Goal: Information Seeking & Learning: Check status

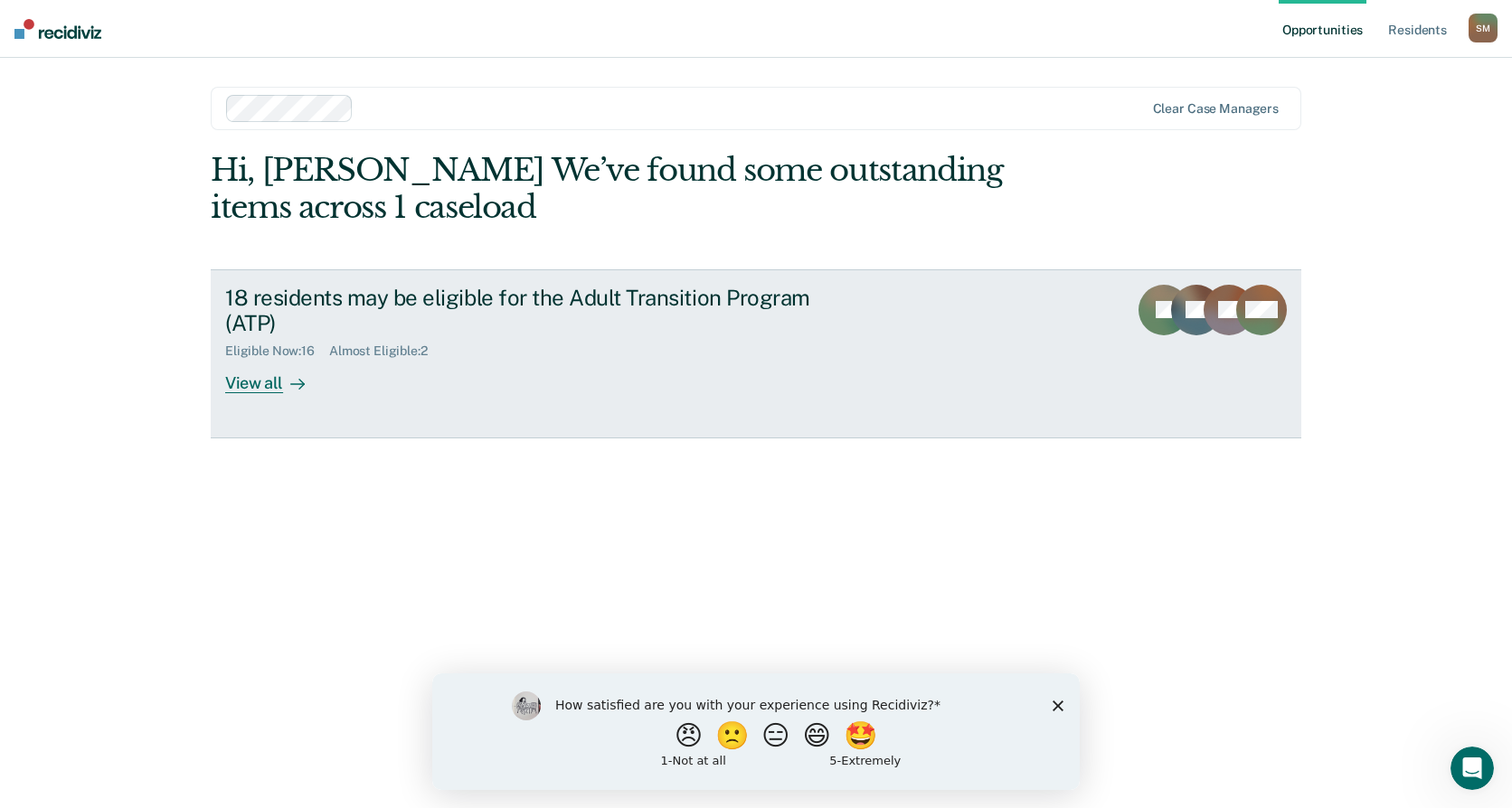
click at [266, 379] on div "View all" at bounding box center [276, 377] width 102 height 35
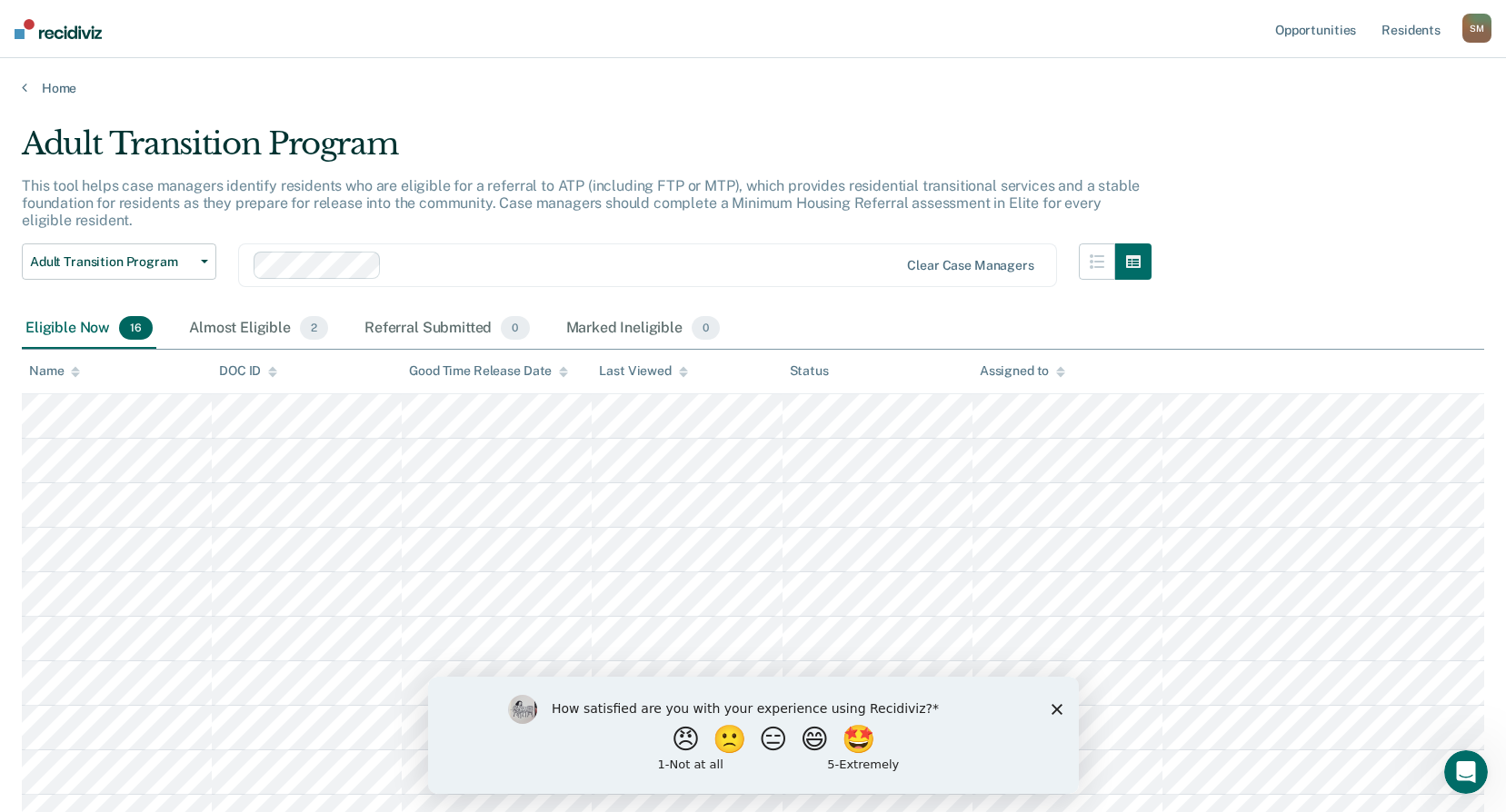
click at [730, 254] on div at bounding box center [576, 265] width 646 height 28
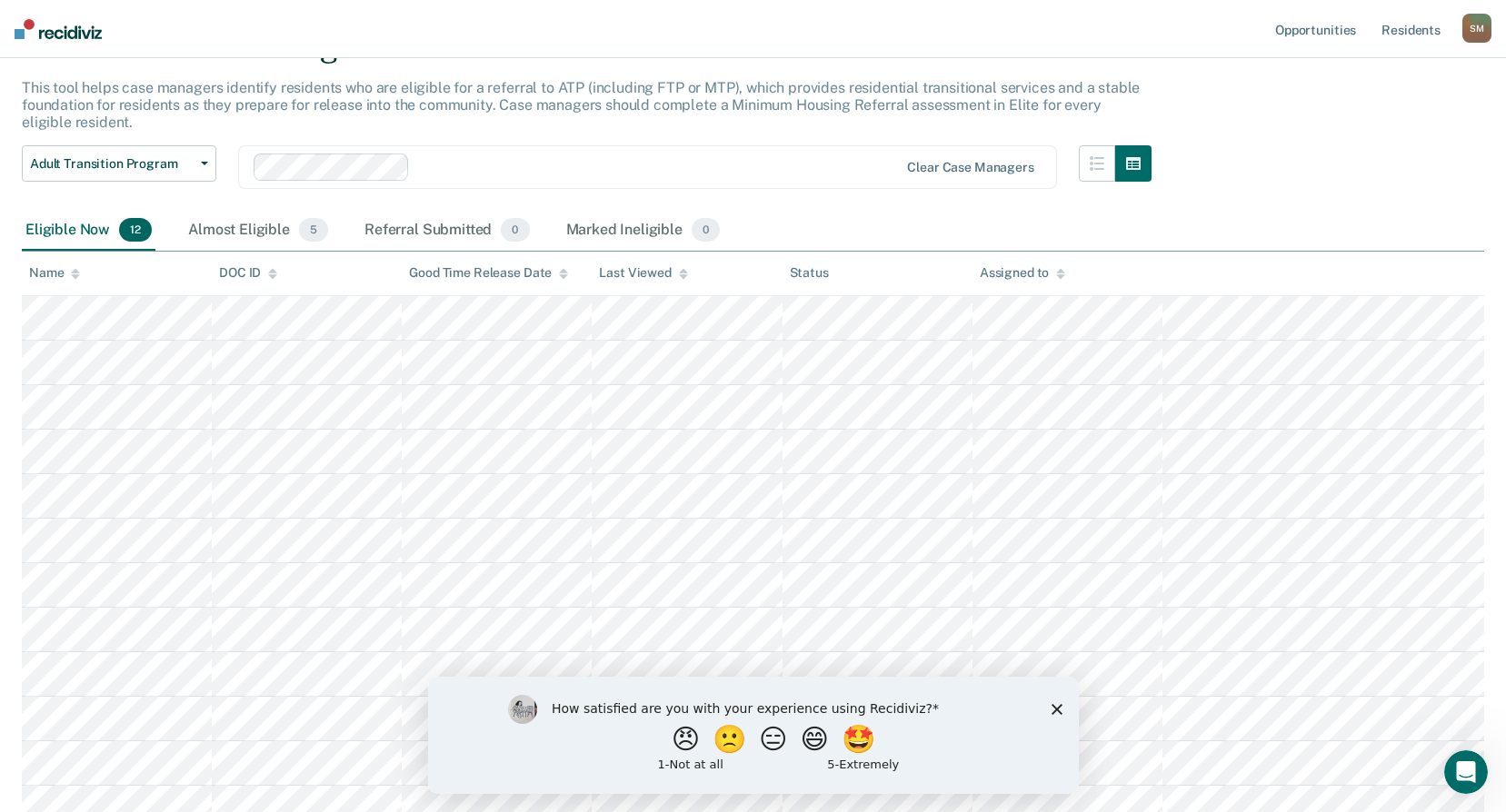
scroll to position [116, 0]
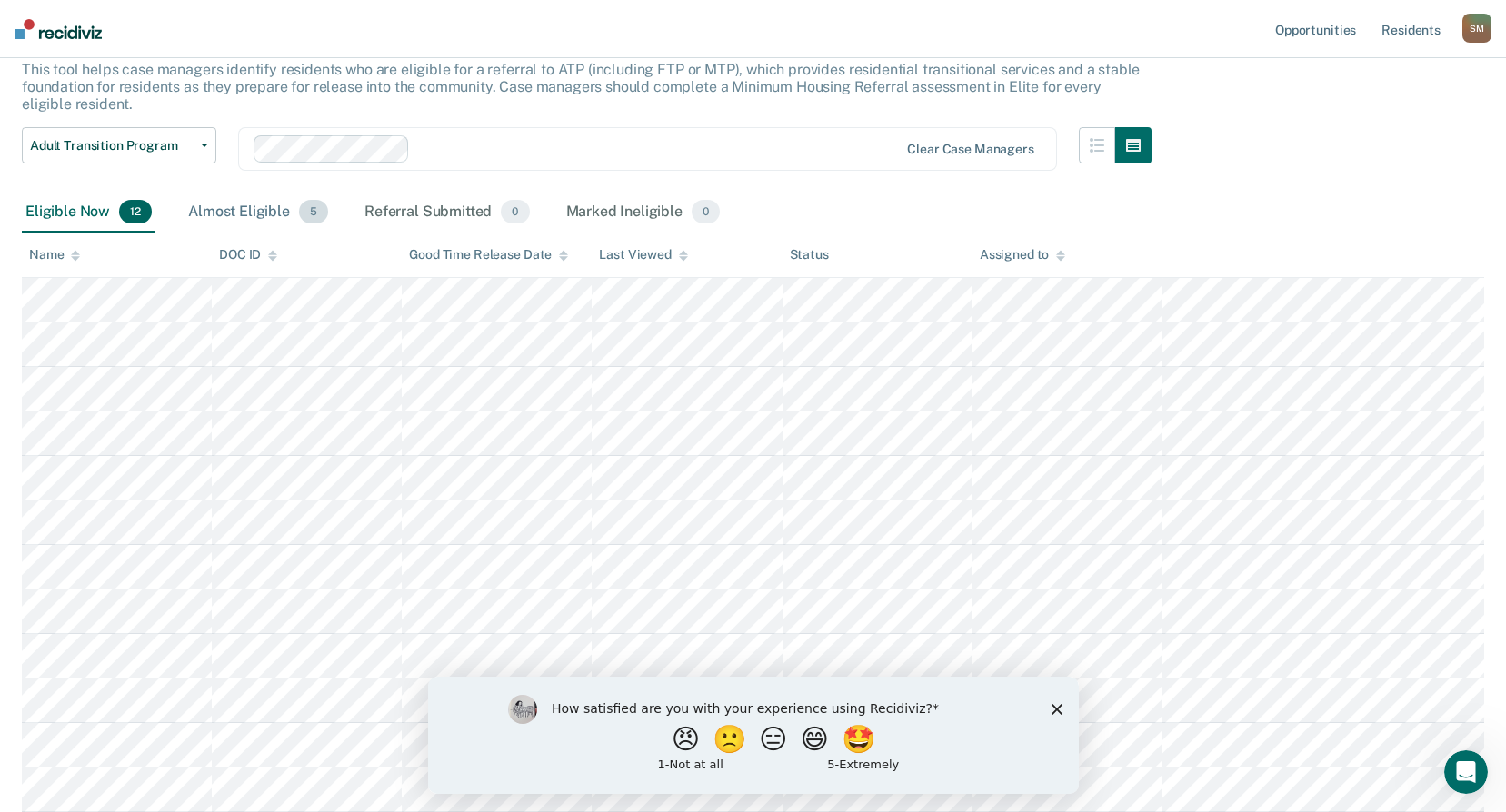
click at [269, 212] on div "Almost Eligible 5" at bounding box center [259, 212] width 147 height 40
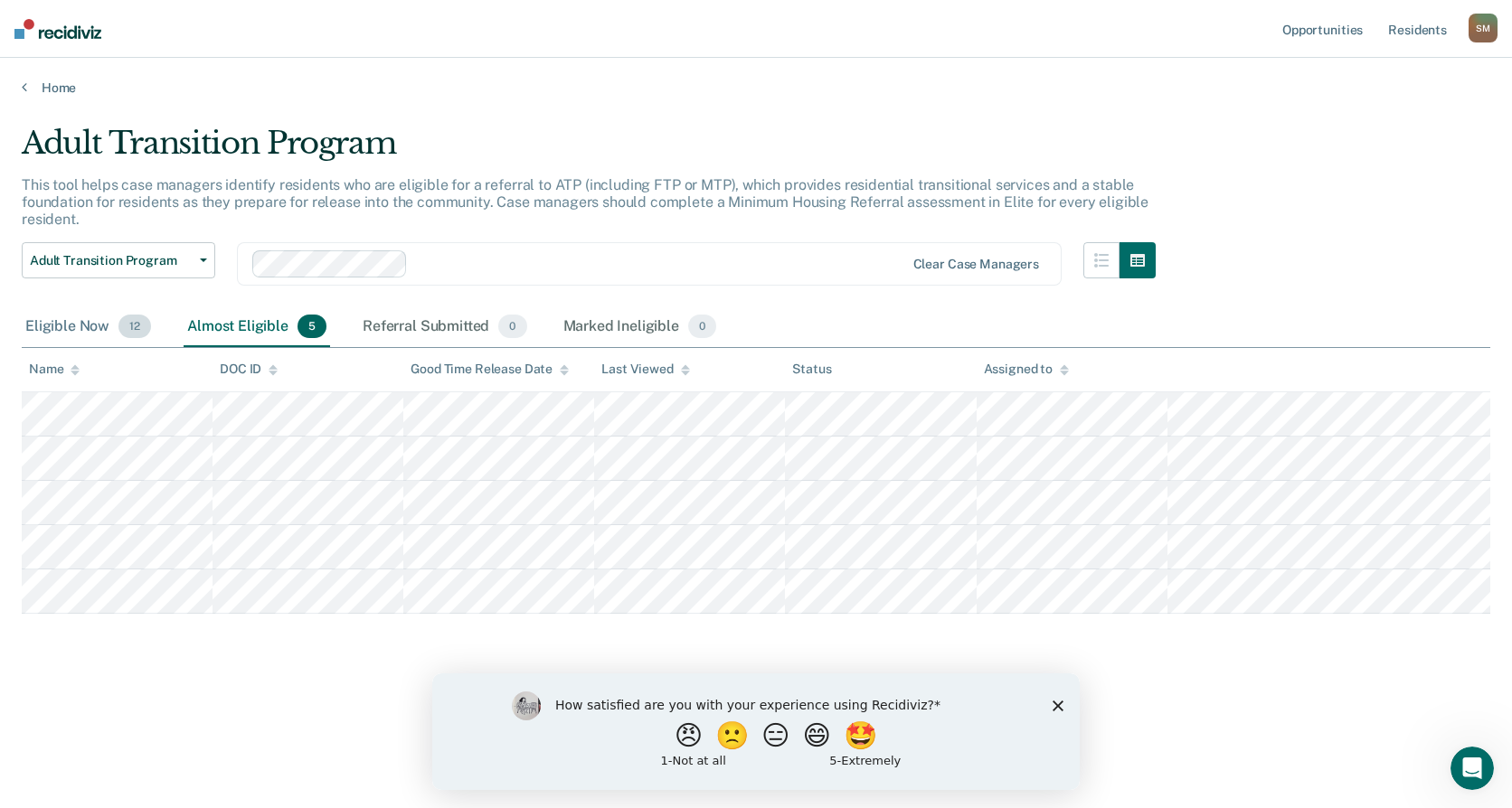
click at [77, 329] on div "Eligible Now 12" at bounding box center [88, 327] width 133 height 40
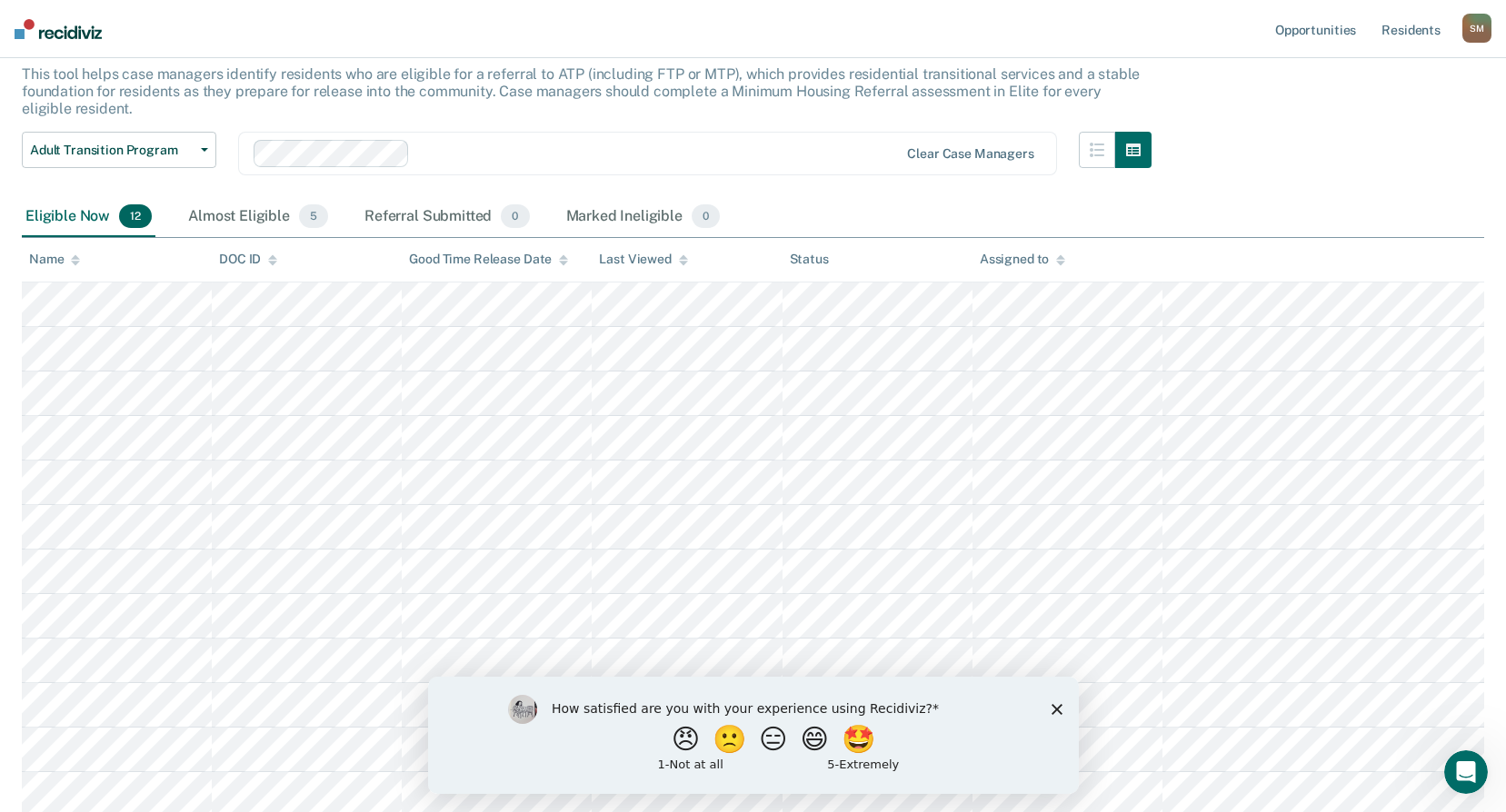
scroll to position [116, 0]
click at [1054, 706] on polygon "Close survey" at bounding box center [1056, 708] width 11 height 11
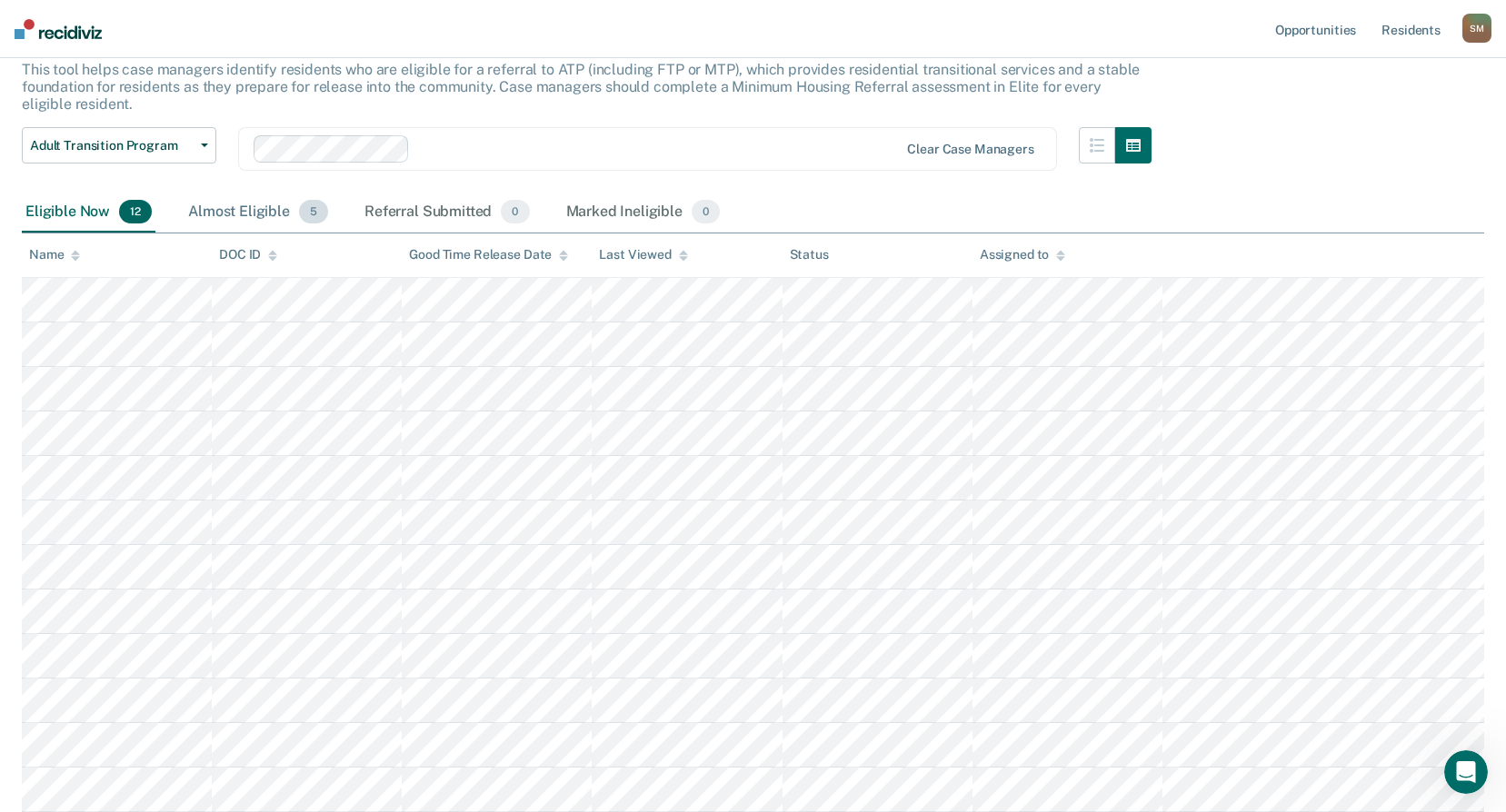
click at [258, 211] on div "Almost Eligible 5" at bounding box center [259, 212] width 147 height 40
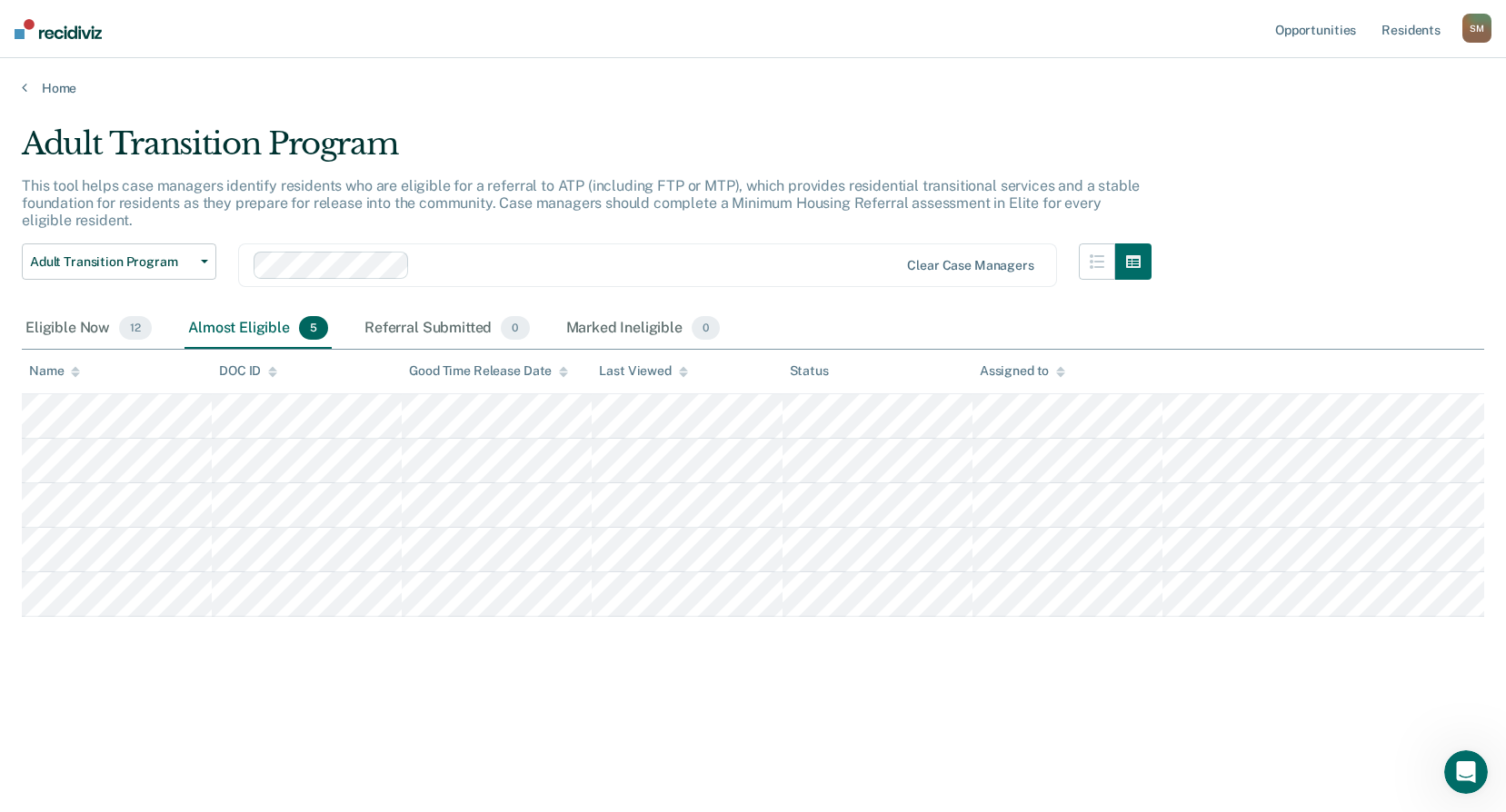
scroll to position [0, 0]
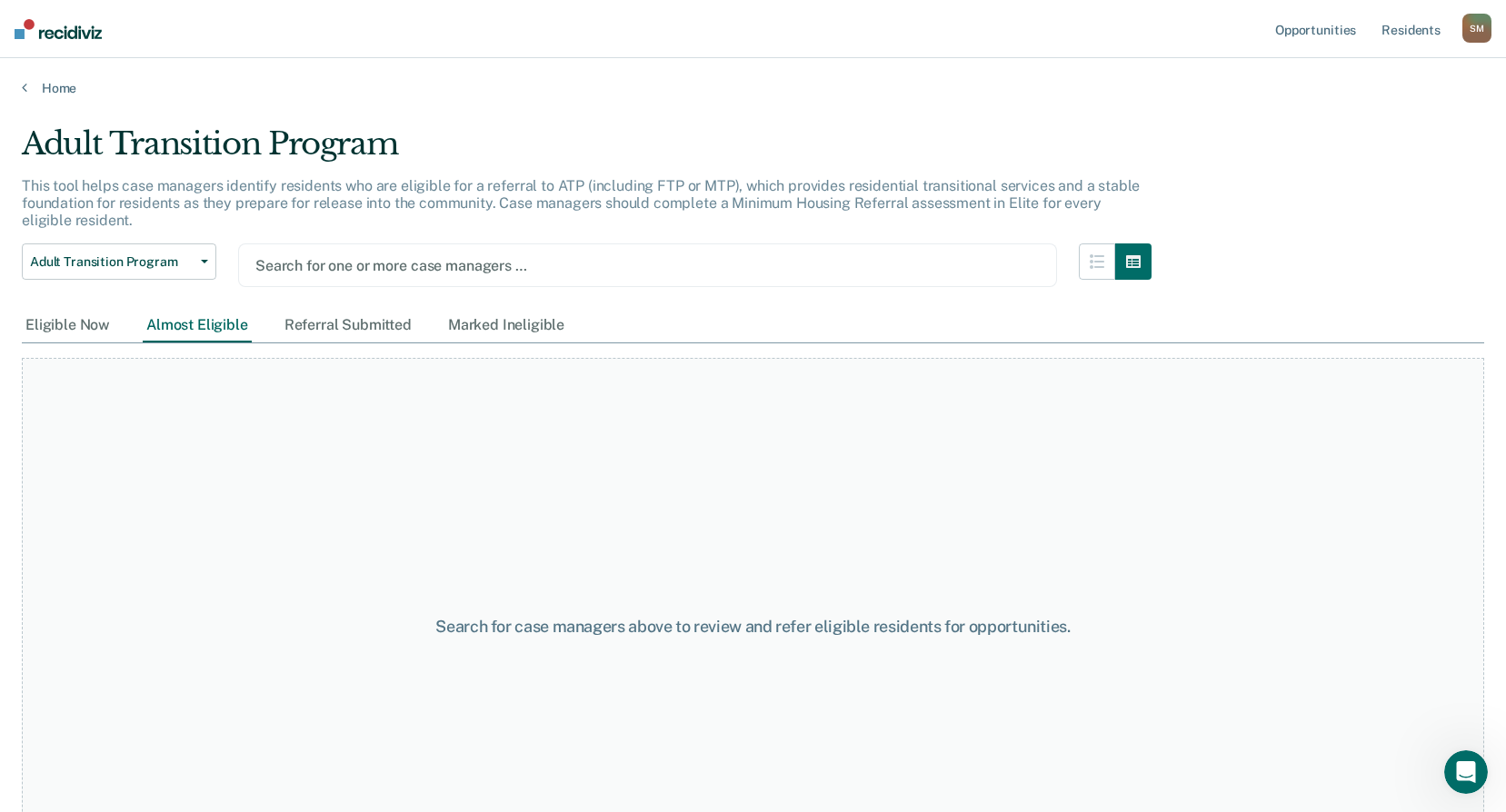
click at [932, 262] on div at bounding box center [648, 265] width 784 height 21
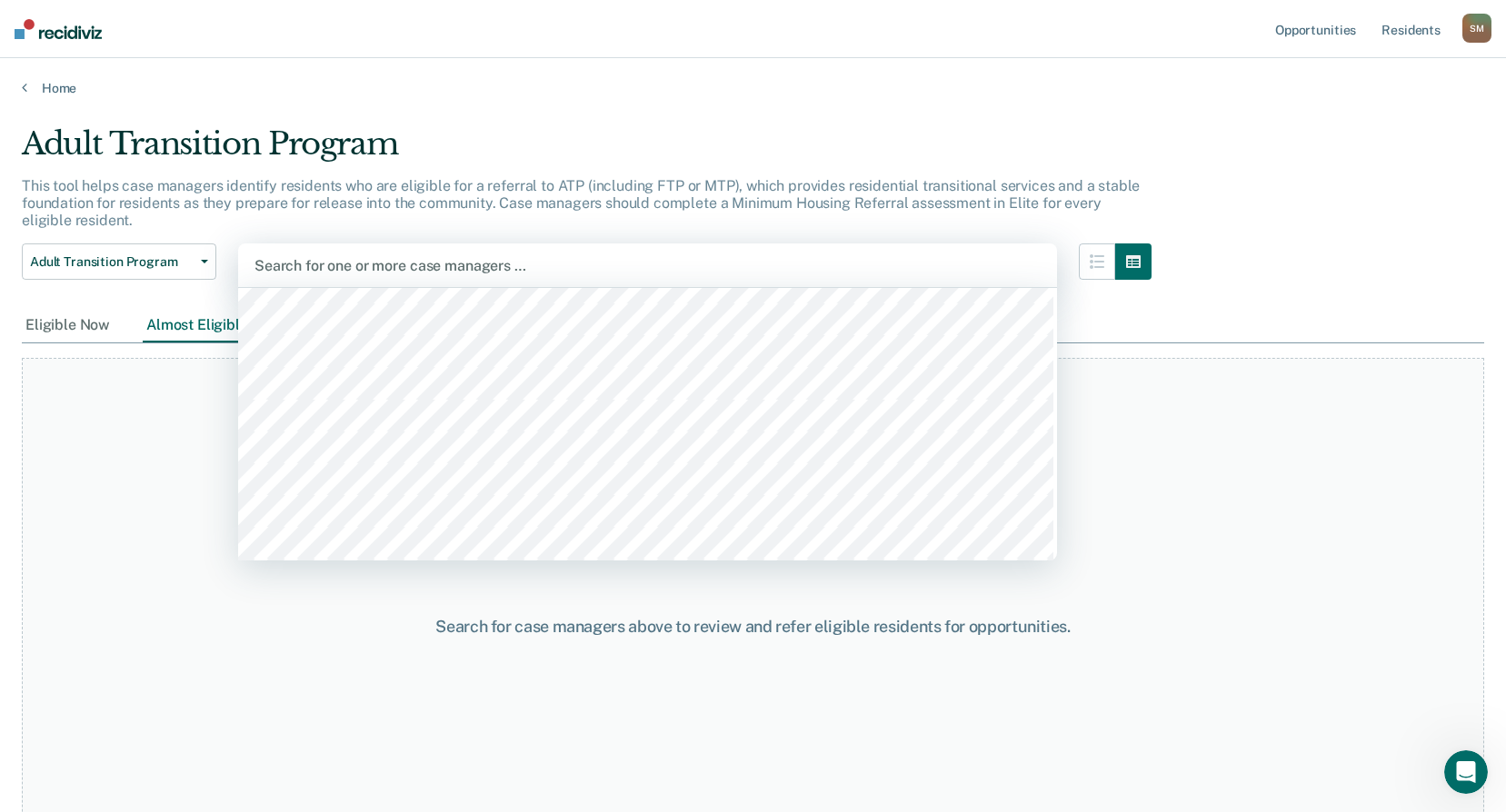
scroll to position [1053, 0]
click at [1252, 462] on div "Search for case managers above to review and refer eligible residents for oppor…" at bounding box center [752, 625] width 1462 height 536
